Goal: Find specific page/section: Locate item on page

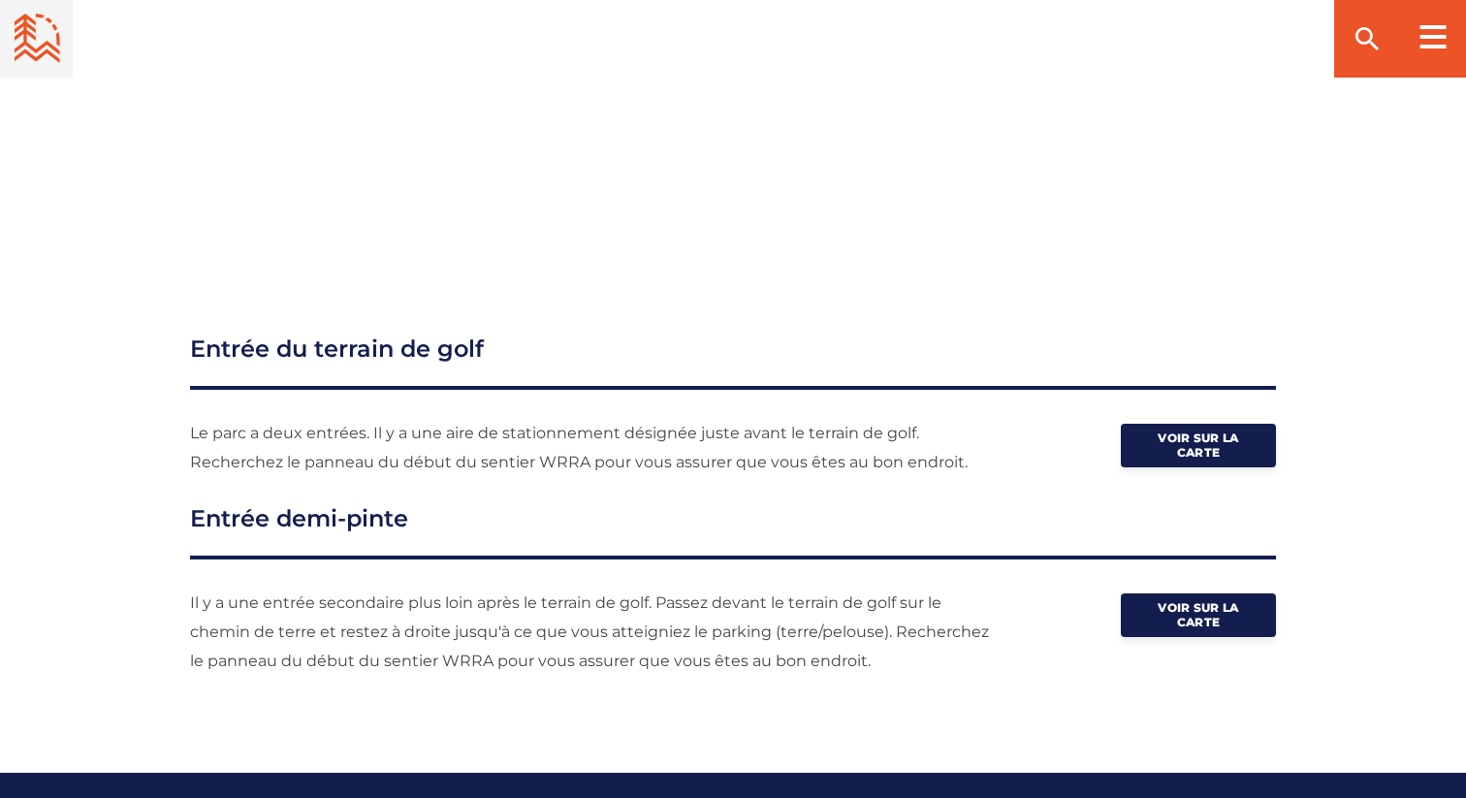
scroll to position [2470, 0]
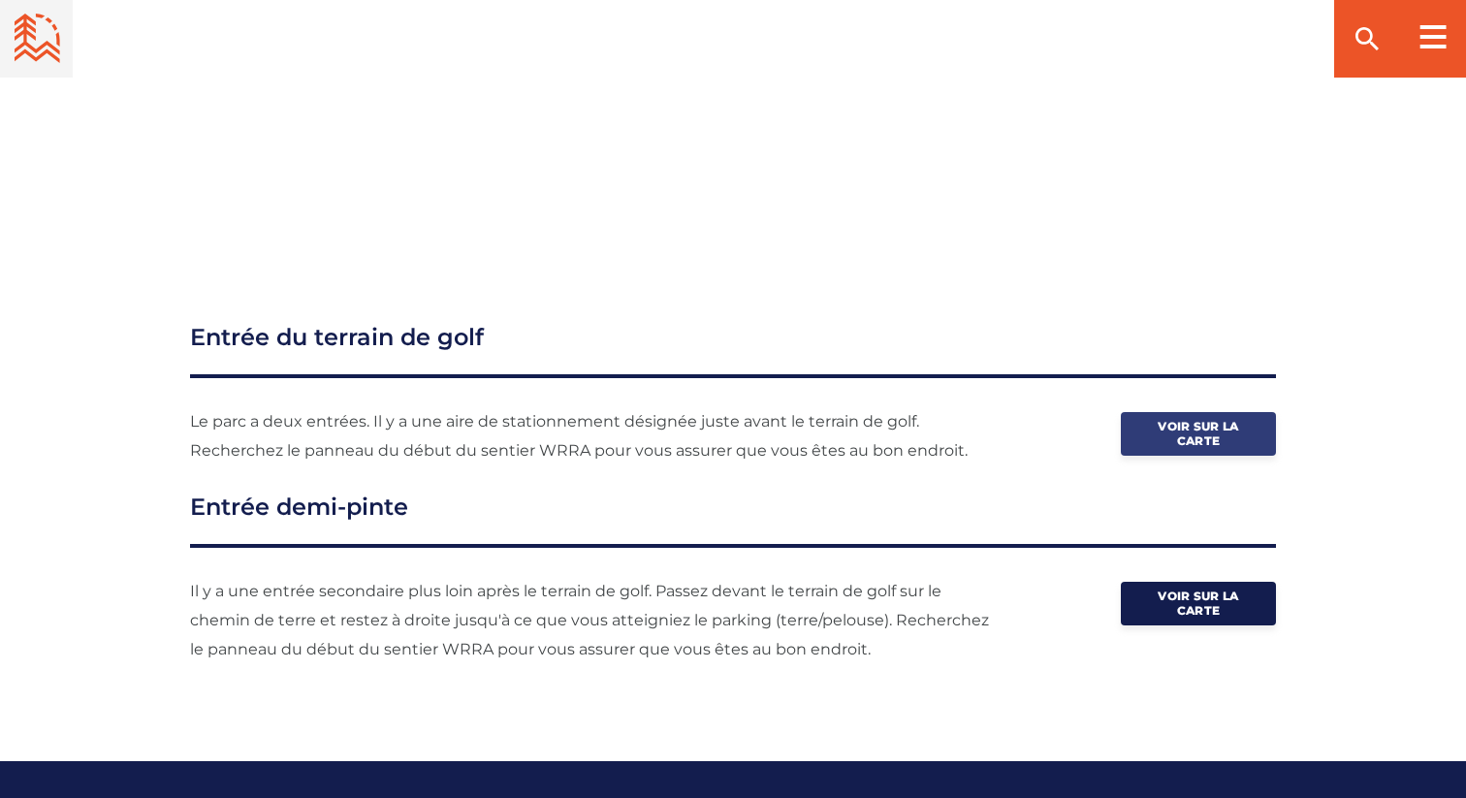
click at [1256, 434] on link "Voir sur la carte" at bounding box center [1198, 434] width 155 height 44
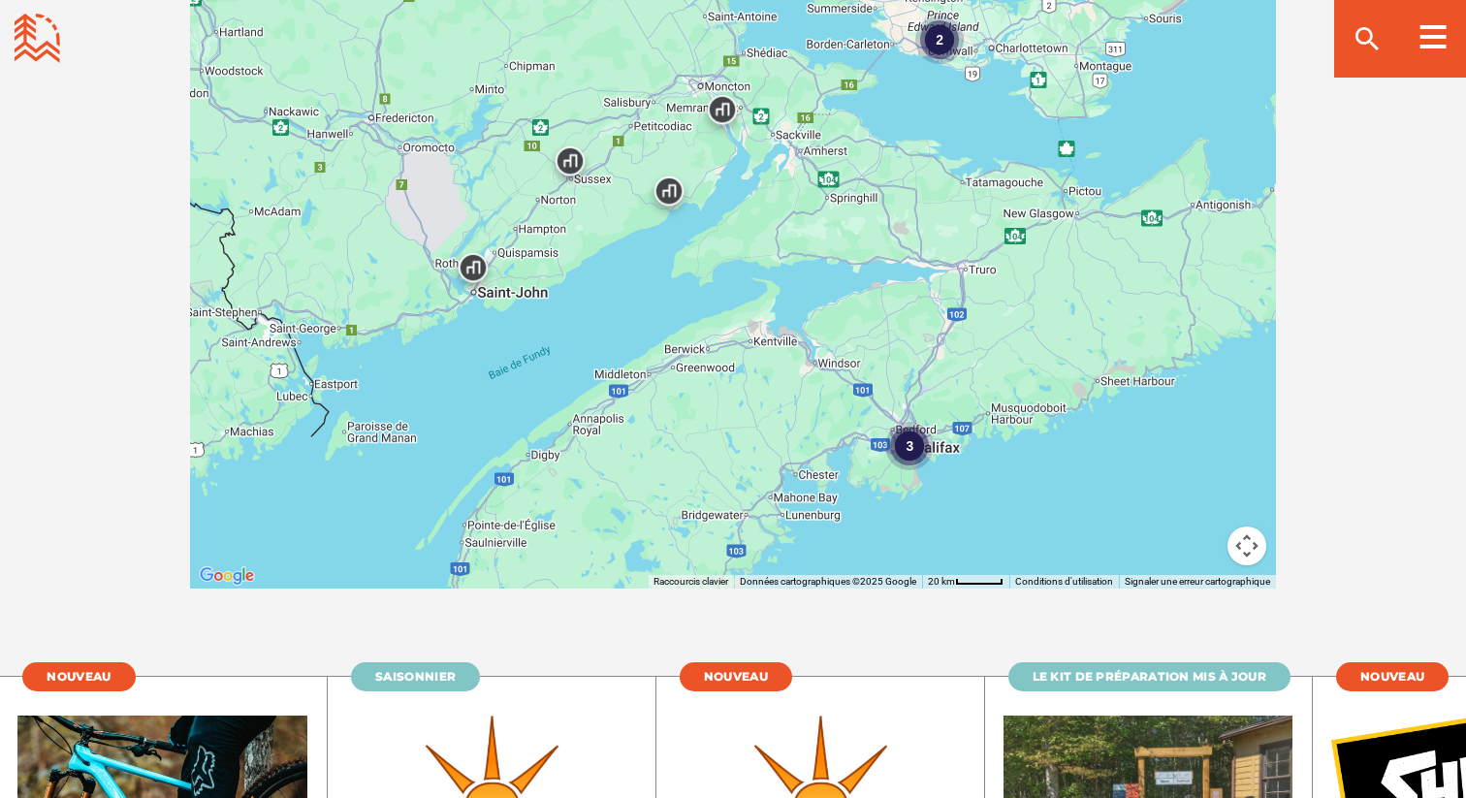
scroll to position [3648, 0]
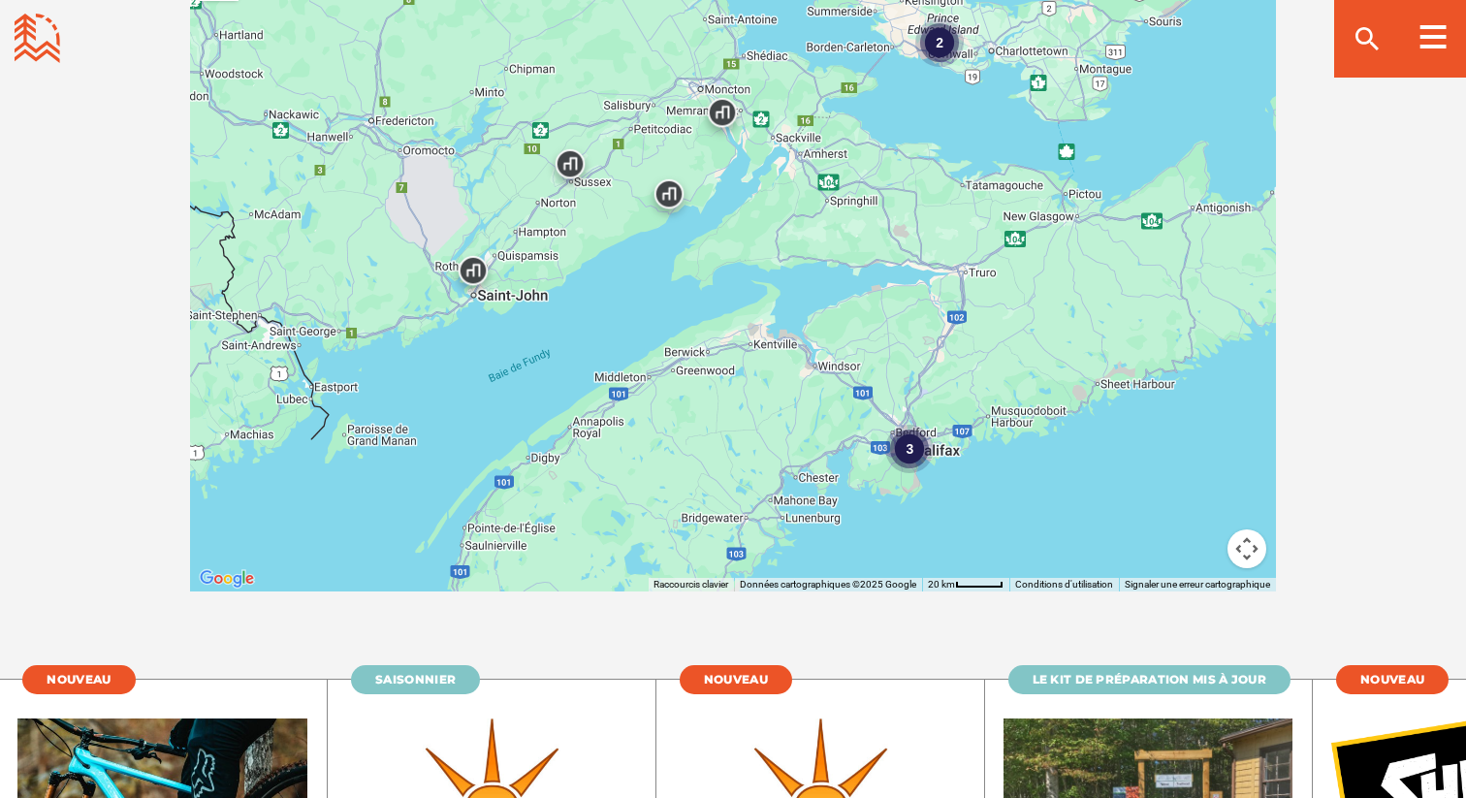
click at [666, 189] on img at bounding box center [669, 199] width 58 height 58
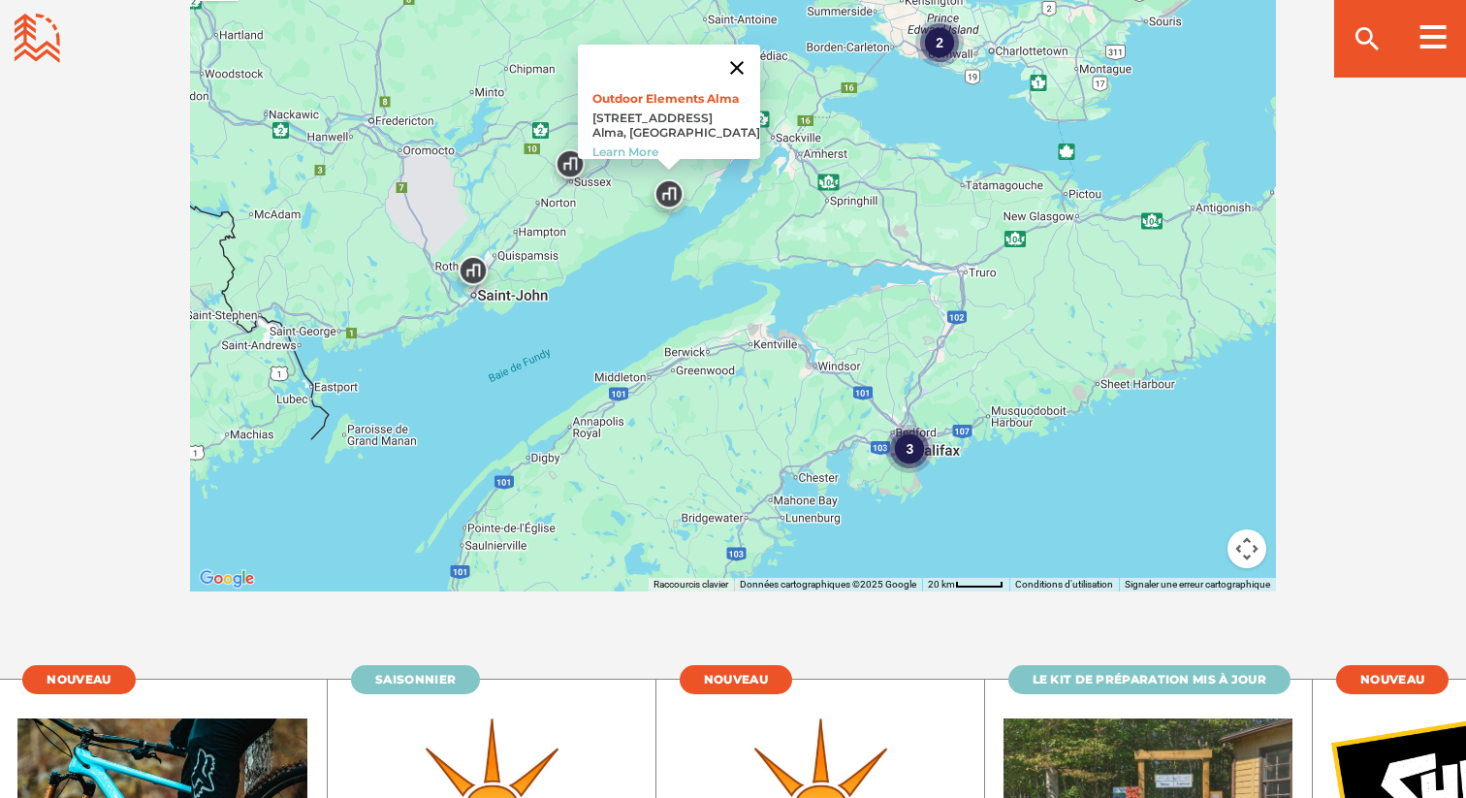
click at [739, 45] on button "Fermer" at bounding box center [737, 68] width 47 height 47
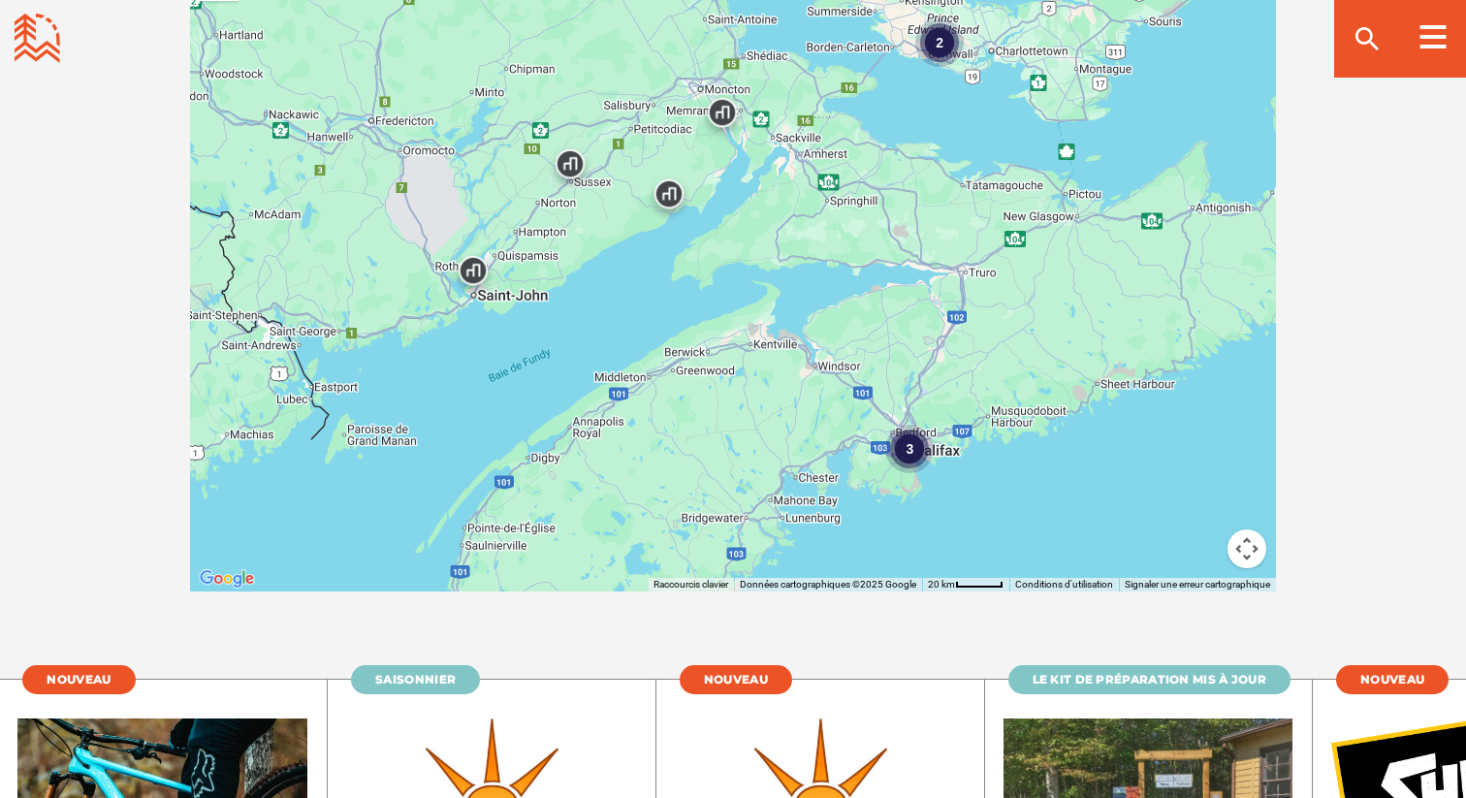
click at [725, 119] on img at bounding box center [722, 117] width 58 height 58
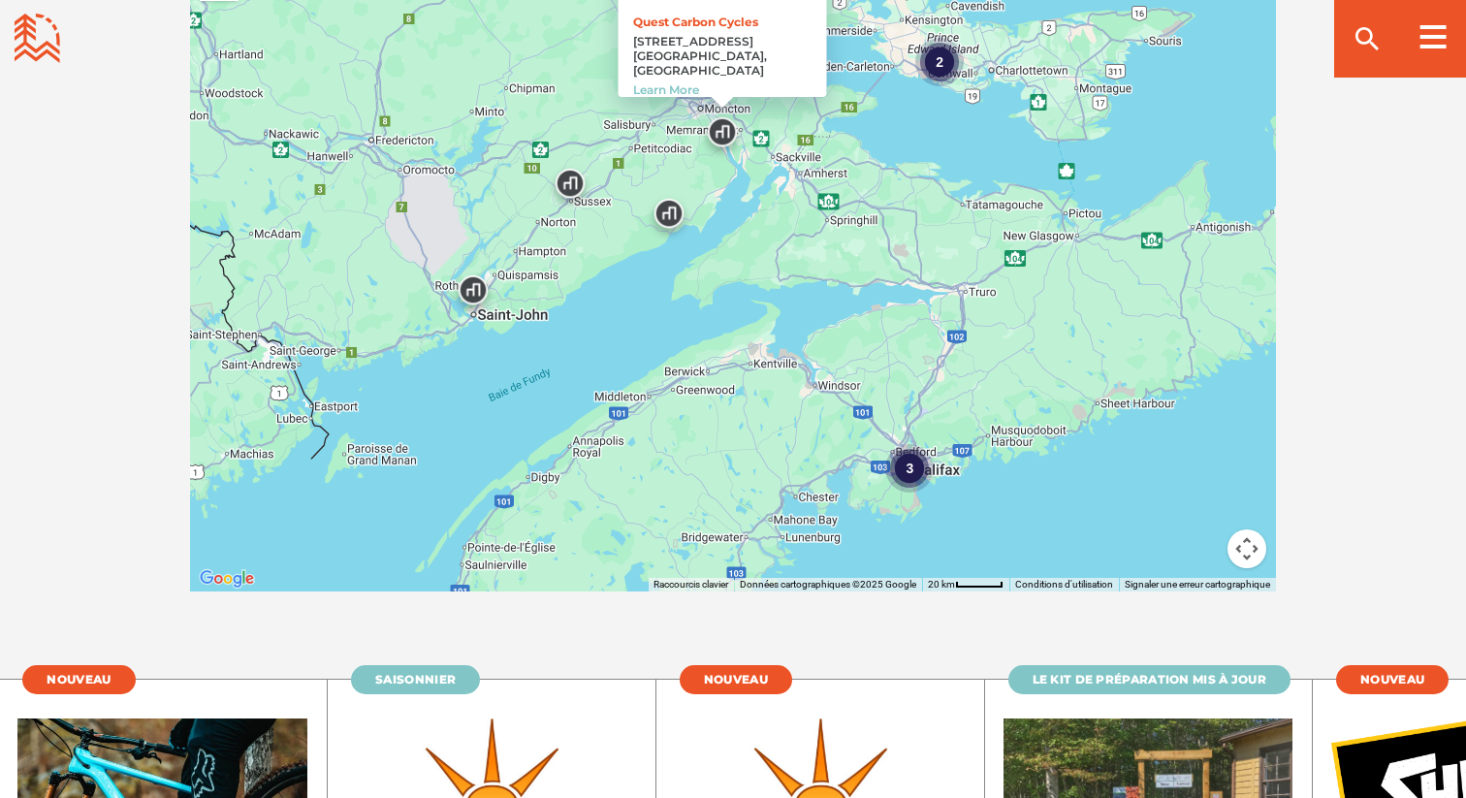
click at [742, 189] on div "3 2 Quest Carbon Cycles 2839 Main St. Hillsborough, New Brunswick Learn More" at bounding box center [733, 252] width 1086 height 679
click at [1154, 457] on div "3 2 Quest Carbon Cycles 2839 Main St. Hillsborough, New Brunswick Learn More" at bounding box center [733, 252] width 1086 height 679
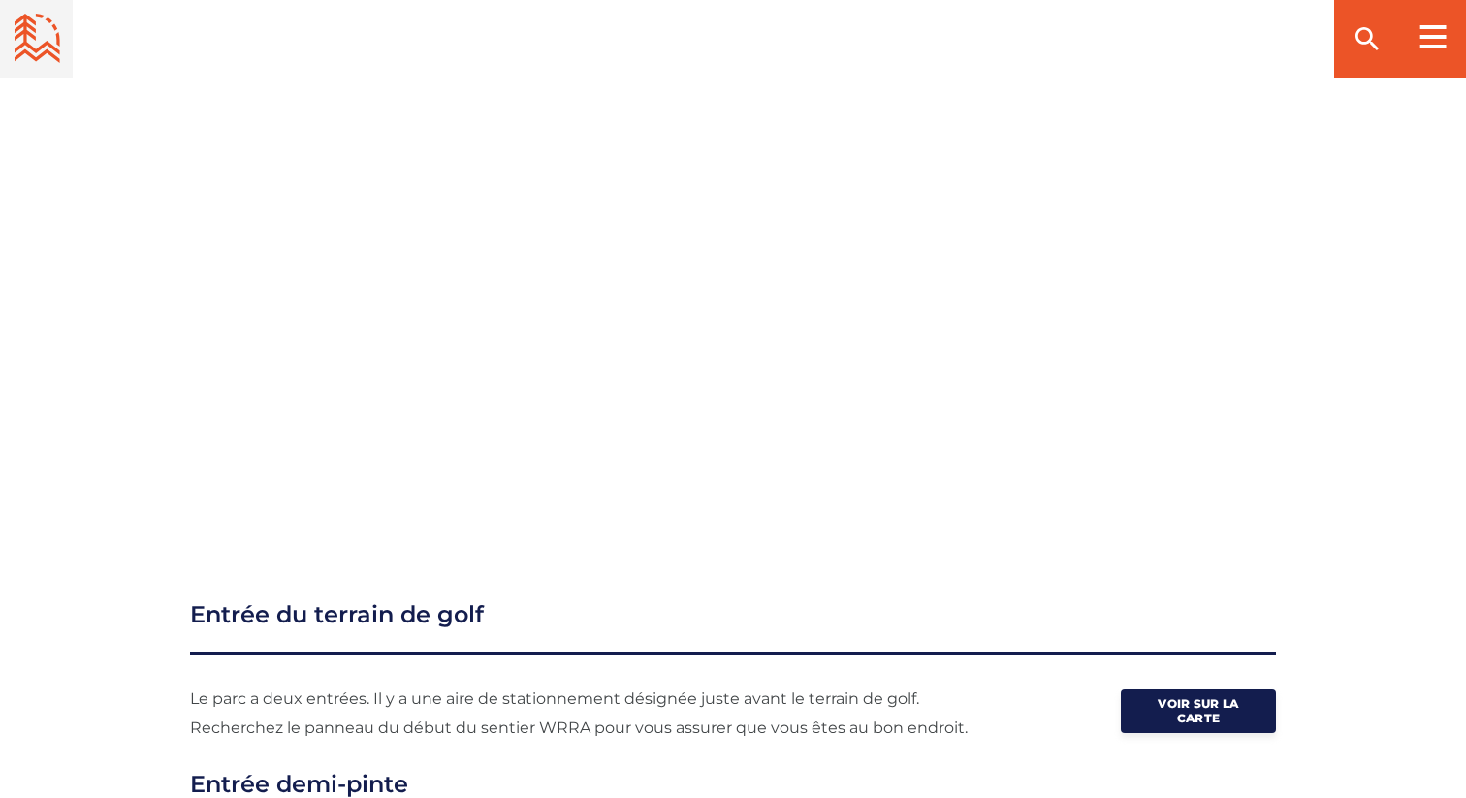
scroll to position [2192, 0]
